Goal: Find specific page/section: Find specific page/section

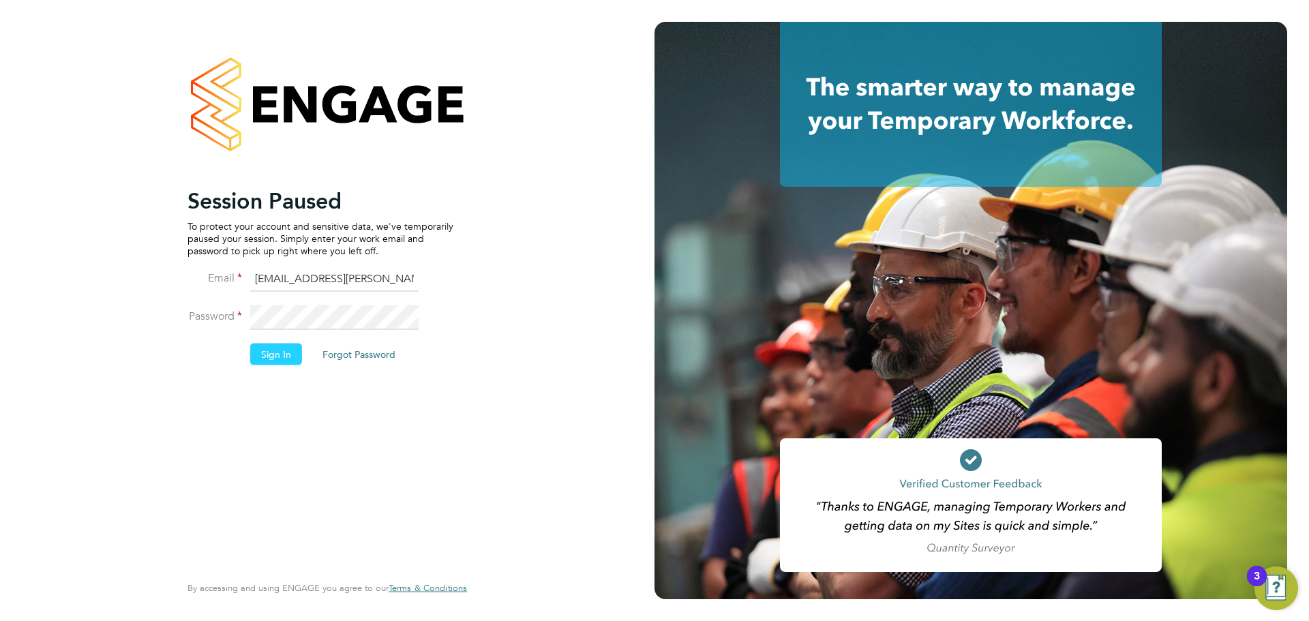
click at [272, 352] on button "Sign In" at bounding box center [276, 354] width 52 height 22
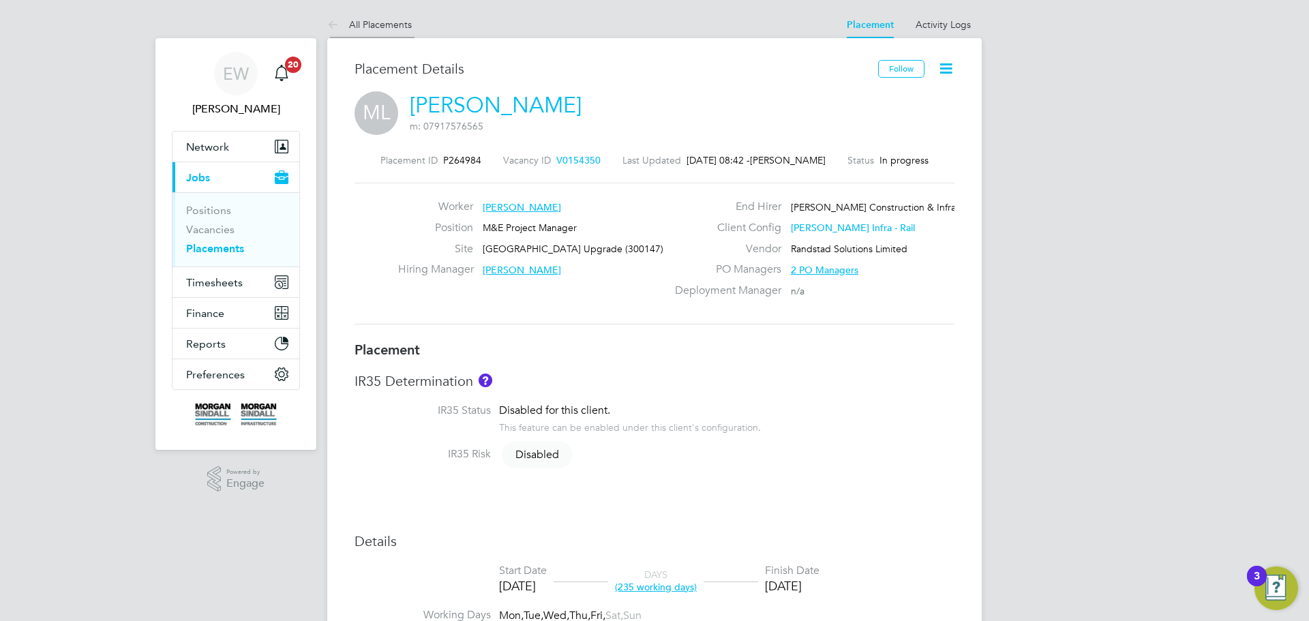
click at [335, 25] on icon at bounding box center [335, 25] width 17 height 17
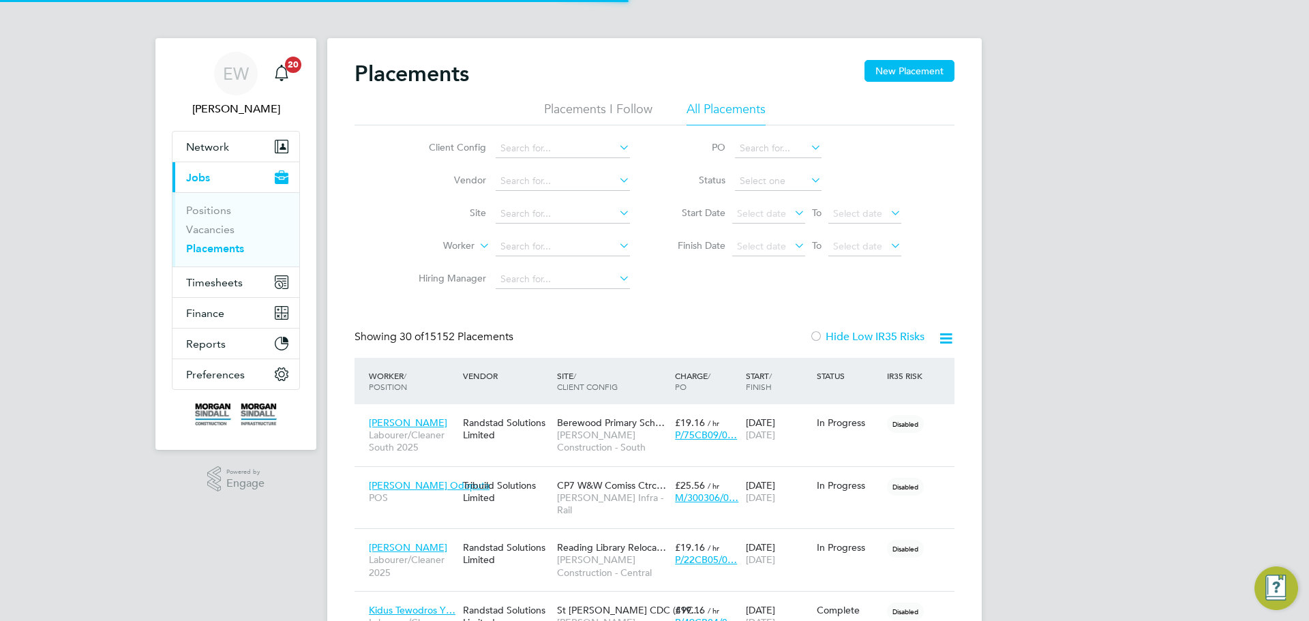
scroll to position [7, 7]
click at [516, 211] on input at bounding box center [563, 214] width 134 height 19
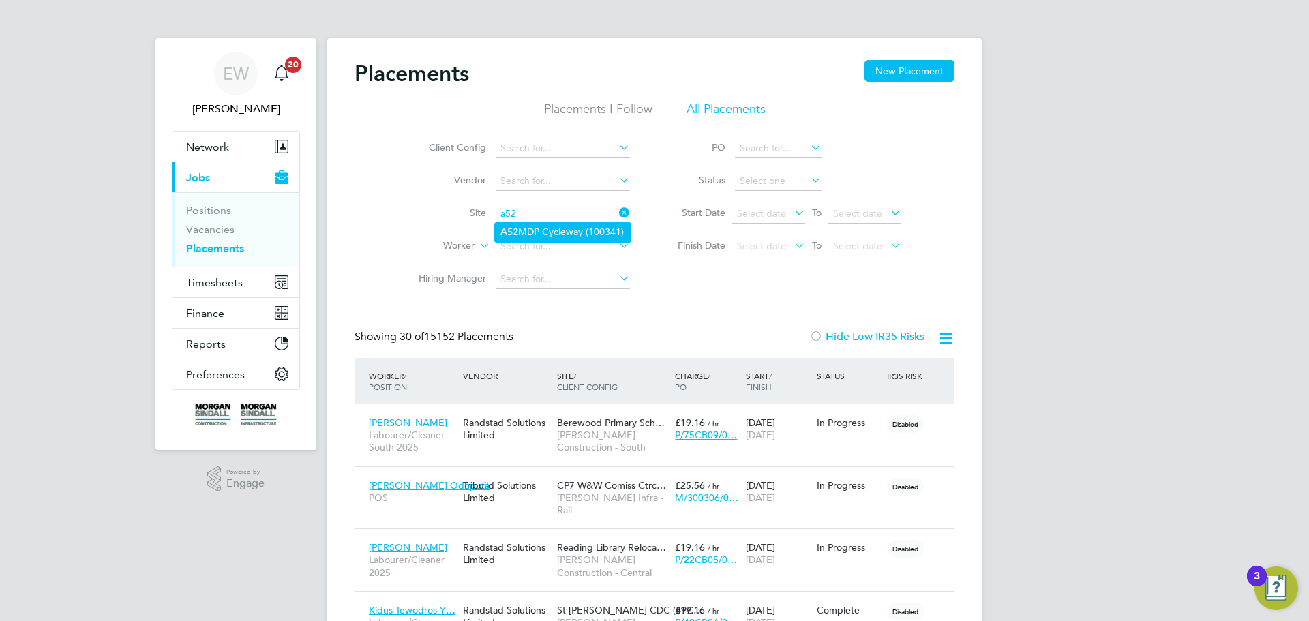
click at [516, 231] on b "A52" at bounding box center [510, 232] width 18 height 12
type input "A52 MDP Cycleway (100341)"
